Goal: Task Accomplishment & Management: Use online tool/utility

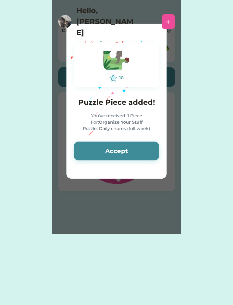
click at [128, 160] on button "Accept" at bounding box center [117, 150] width 86 height 19
click at [134, 159] on button "Accept" at bounding box center [117, 150] width 86 height 19
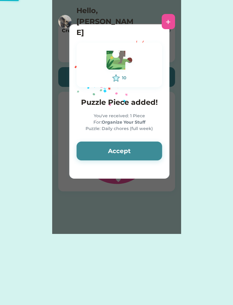
click at [139, 159] on button "Accept" at bounding box center [119, 150] width 86 height 19
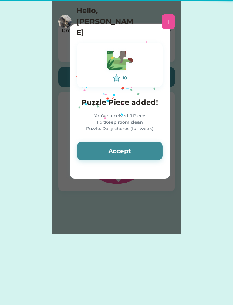
click at [144, 157] on button "Accept" at bounding box center [120, 150] width 86 height 19
click at [148, 154] on button "Accept" at bounding box center [120, 150] width 86 height 19
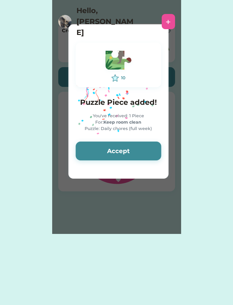
click at [150, 155] on button "Accept" at bounding box center [119, 150] width 86 height 19
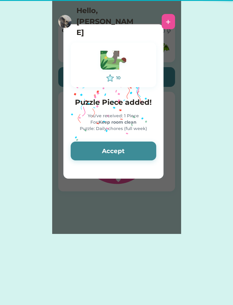
click at [151, 156] on button "Accept" at bounding box center [114, 150] width 86 height 19
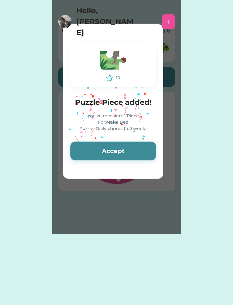
click at [151, 154] on button "Accept" at bounding box center [113, 150] width 86 height 19
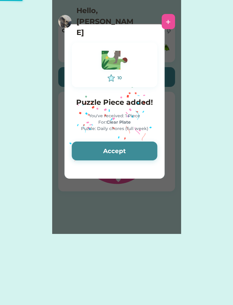
click at [153, 152] on button "Accept" at bounding box center [115, 150] width 86 height 19
click at [152, 154] on button "Accept" at bounding box center [115, 150] width 86 height 19
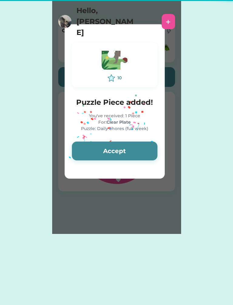
click at [150, 156] on button "Accept" at bounding box center [115, 150] width 86 height 19
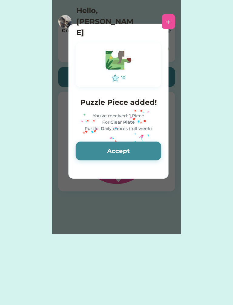
click at [151, 153] on button "Accept" at bounding box center [119, 150] width 86 height 19
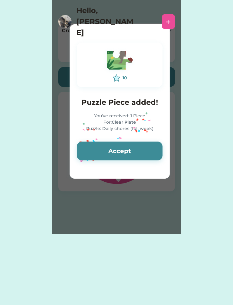
click at [154, 155] on button "Accept" at bounding box center [120, 150] width 86 height 19
click at [154, 154] on button "Accept" at bounding box center [120, 150] width 86 height 19
click at [152, 154] on button "Accept" at bounding box center [120, 150] width 86 height 19
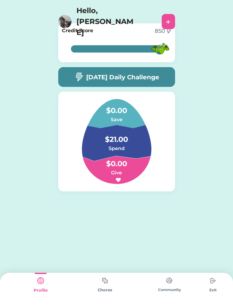
click at [153, 84] on div "[DATE] Daily Challenge" at bounding box center [116, 77] width 117 height 20
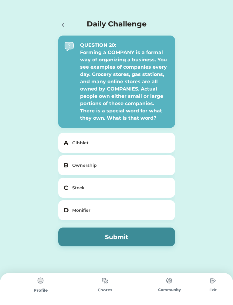
click at [128, 171] on div "B Ownership" at bounding box center [116, 165] width 117 height 20
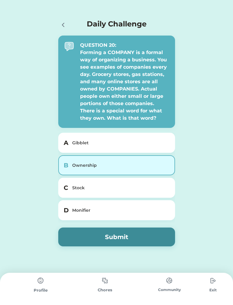
click at [145, 233] on button "Submit" at bounding box center [116, 236] width 117 height 19
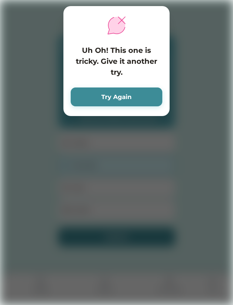
click at [135, 90] on button "Try Again" at bounding box center [117, 96] width 92 height 19
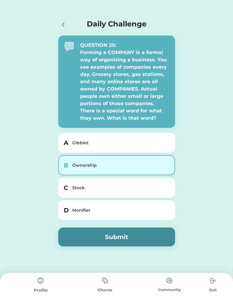
click at [148, 183] on div "C Stock" at bounding box center [116, 188] width 117 height 20
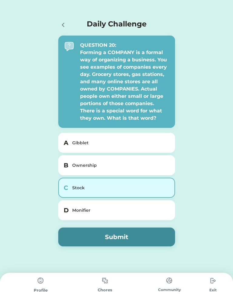
click at [118, 242] on button "Submit" at bounding box center [116, 236] width 117 height 19
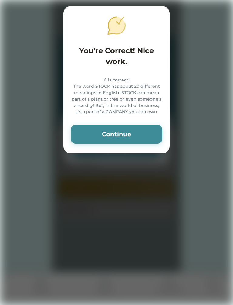
click at [143, 131] on button "Continue" at bounding box center [117, 134] width 92 height 19
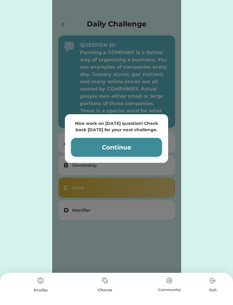
click at [118, 139] on button "Continue" at bounding box center [116, 147] width 91 height 19
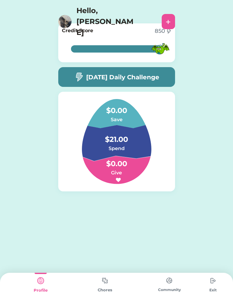
click at [110, 283] on img at bounding box center [105, 280] width 12 height 12
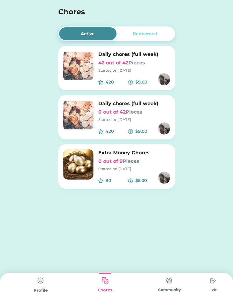
click at [74, 69] on img at bounding box center [78, 66] width 30 height 30
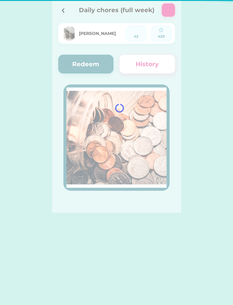
click at [83, 65] on div at bounding box center [116, 106] width 129 height 212
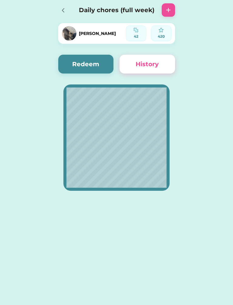
click at [93, 61] on button "Redeem" at bounding box center [86, 64] width 56 height 19
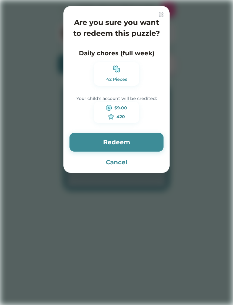
click at [141, 149] on button "Redeem" at bounding box center [117, 142] width 94 height 19
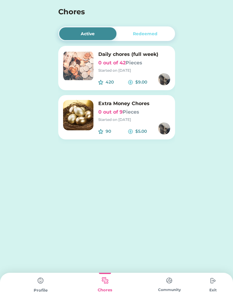
click at [80, 70] on img at bounding box center [78, 66] width 30 height 30
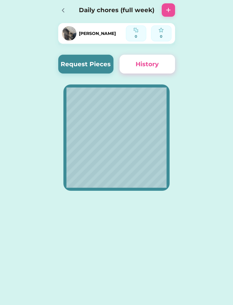
click at [74, 45] on div "[PERSON_NAME] 0 0" at bounding box center [116, 34] width 117 height 22
click at [86, 62] on button "Request Pieces" at bounding box center [86, 64] width 56 height 19
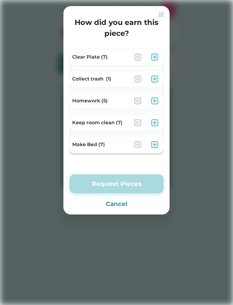
click at [160, 54] on div "Clear Plate (7)" at bounding box center [117, 57] width 94 height 17
click at [151, 58] on img at bounding box center [154, 56] width 7 height 7
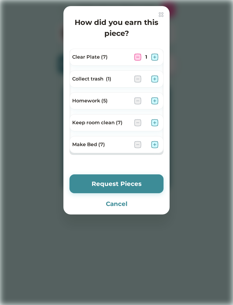
click at [153, 97] on img at bounding box center [154, 100] width 7 height 7
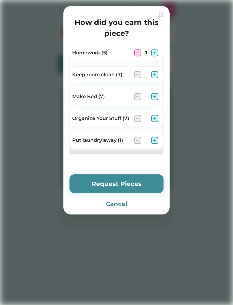
scroll to position [51, 0]
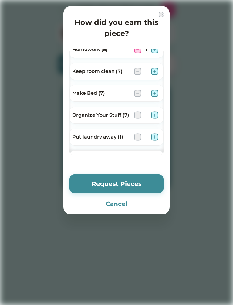
click at [154, 96] on img at bounding box center [154, 93] width 7 height 7
click at [158, 73] on img at bounding box center [154, 71] width 7 height 7
click at [155, 113] on img at bounding box center [154, 114] width 7 height 7
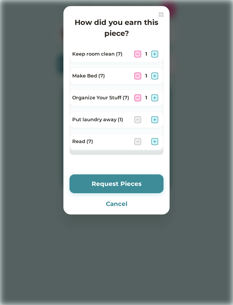
scroll to position [69, 0]
click at [158, 141] on img at bounding box center [154, 141] width 7 height 7
click at [138, 188] on button "Request Pieces" at bounding box center [117, 183] width 94 height 19
click at [135, 183] on button "Request Pieces" at bounding box center [117, 183] width 94 height 19
